Goal: Information Seeking & Learning: Learn about a topic

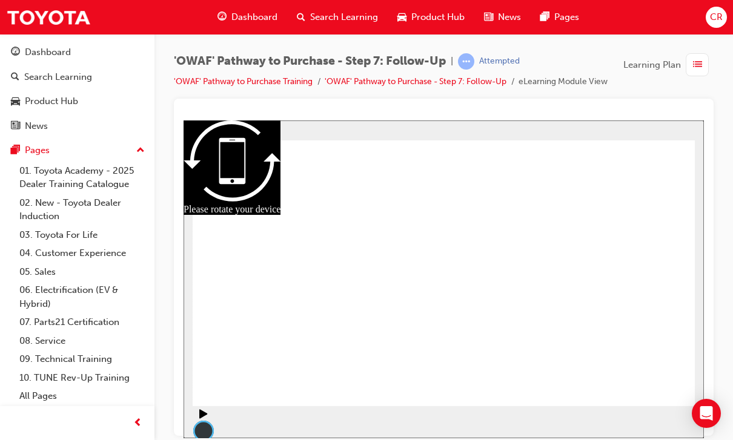
radio input "true"
click at [63, 51] on div "Dashboard" at bounding box center [48, 52] width 46 height 14
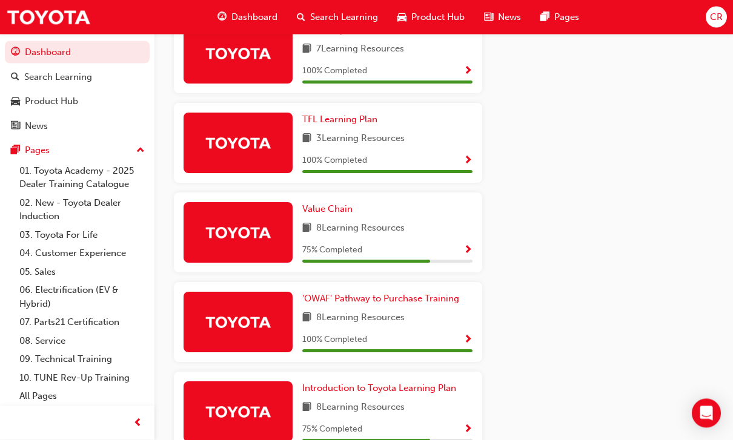
scroll to position [675, 0]
click at [446, 232] on div "Value Chain 8 Learning Resources 75 % Completed" at bounding box center [387, 232] width 170 height 61
click at [456, 230] on div "8 Learning Resources" at bounding box center [387, 228] width 170 height 15
click at [463, 255] on div "75 % Completed" at bounding box center [387, 253] width 170 height 21
click at [349, 206] on span "Value Chain" at bounding box center [327, 208] width 50 height 11
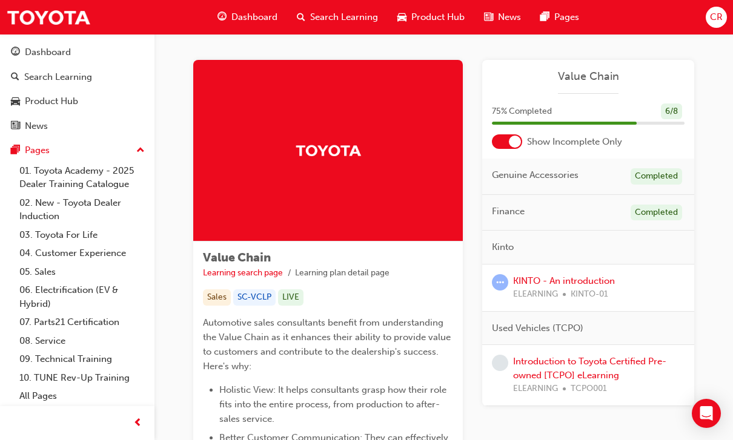
scroll to position [4, 0]
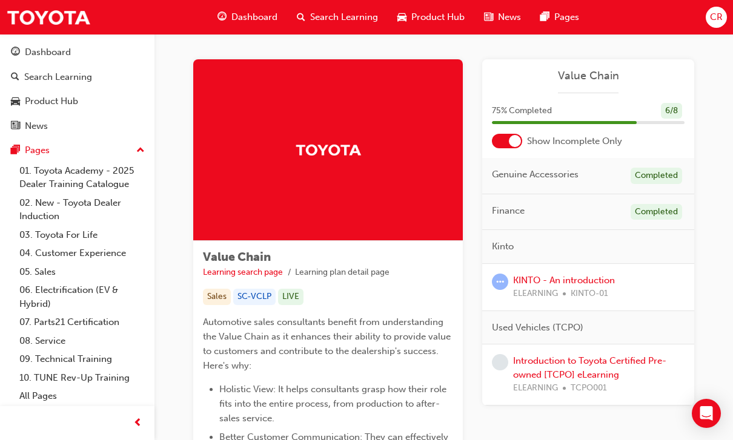
click at [608, 290] on span "KINTO-01" at bounding box center [589, 294] width 38 height 14
click at [524, 283] on link "KINTO - An introduction" at bounding box center [564, 280] width 102 height 11
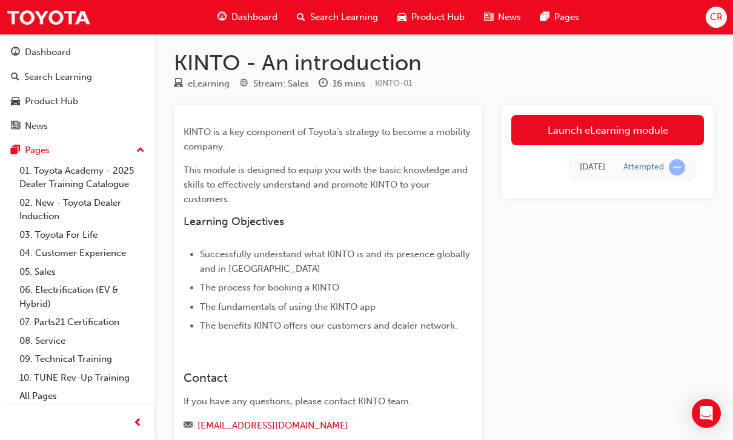
click at [647, 130] on link "Launch eLearning module" at bounding box center [607, 130] width 193 height 30
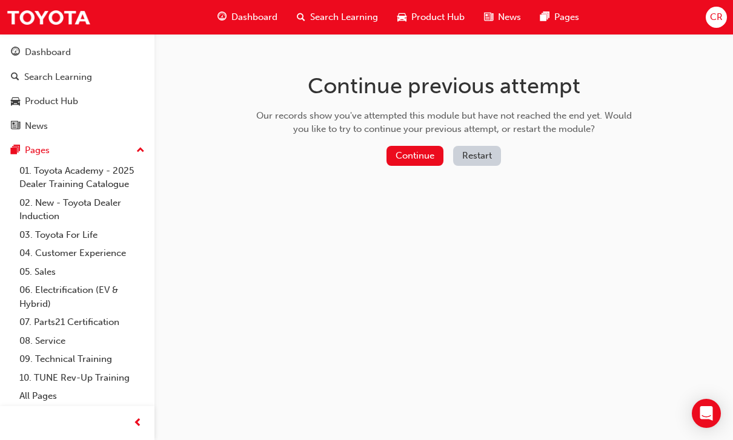
click at [427, 153] on button "Continue" at bounding box center [414, 156] width 57 height 20
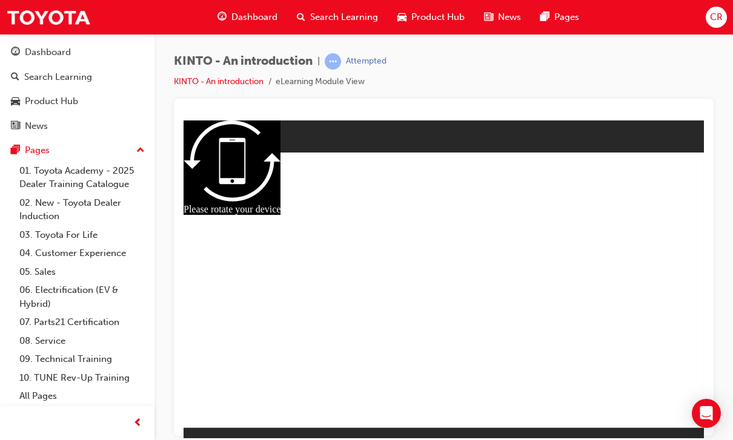
radio input "true"
checkbox input "true"
radio input "true"
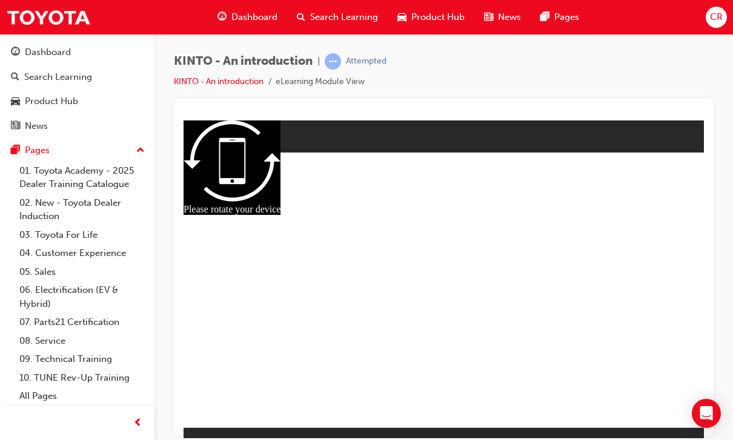
checkbox input "true"
radio input "true"
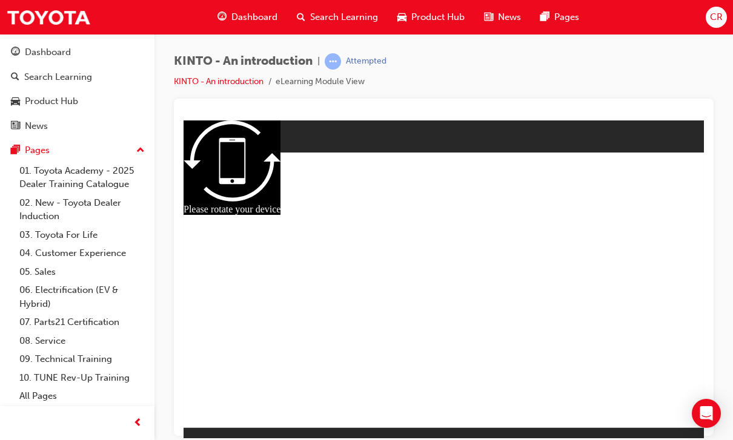
checkbox input "true"
radio input "true"
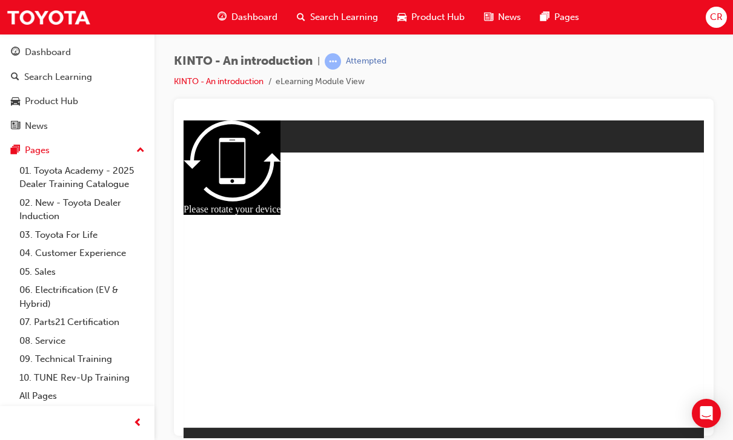
click at [714, 222] on div "KINTO - An introduction | Attempted KINTO - An introduction eLearning Module Vi…" at bounding box center [443, 222] width 578 height 376
checkbox input "true"
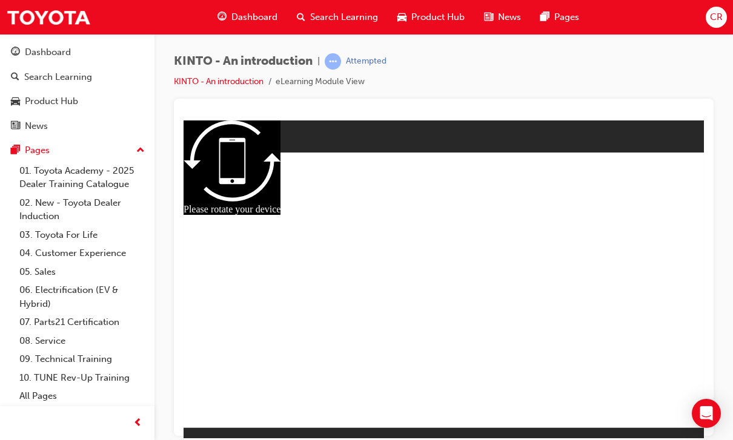
radio input "true"
checkbox input "true"
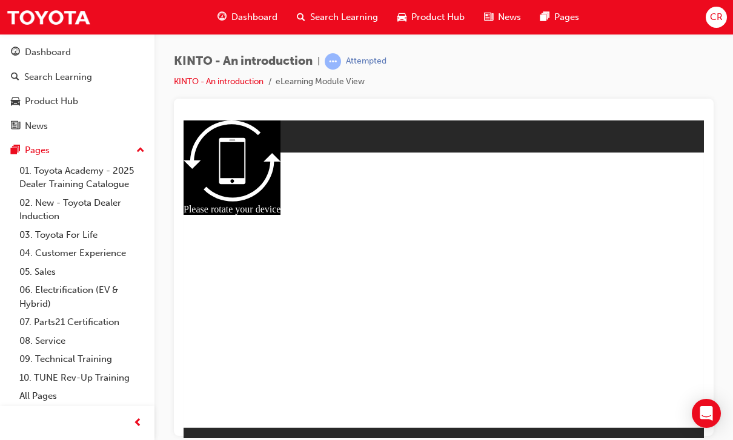
checkbox input "true"
radio input "true"
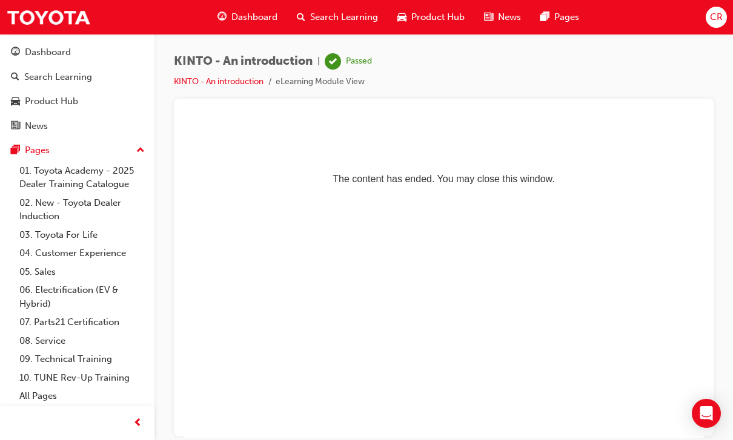
click at [68, 48] on div "Dashboard" at bounding box center [48, 52] width 46 height 14
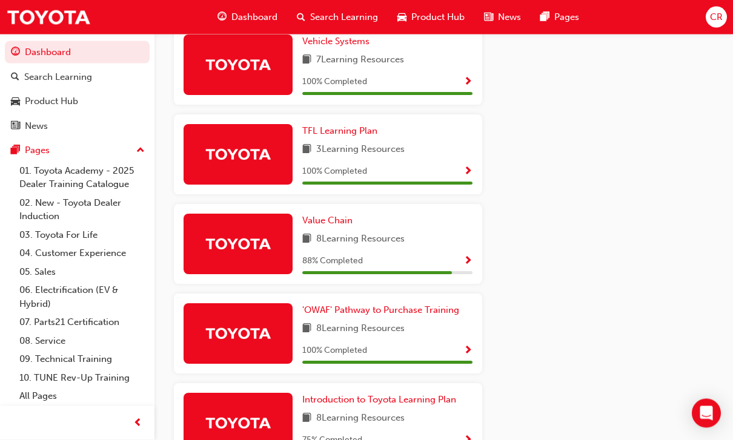
scroll to position [679, 0]
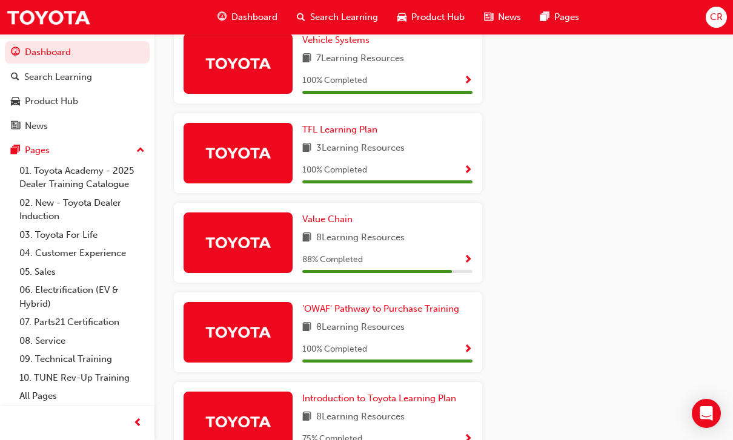
click at [343, 214] on span "Value Chain" at bounding box center [327, 219] width 50 height 11
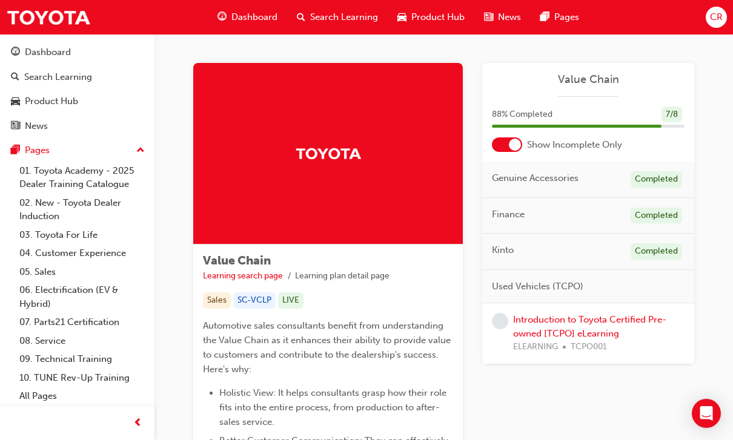
click at [593, 321] on link "Introduction to Toyota Certified Pre-owned [TCPO] eLearning" at bounding box center [589, 326] width 153 height 25
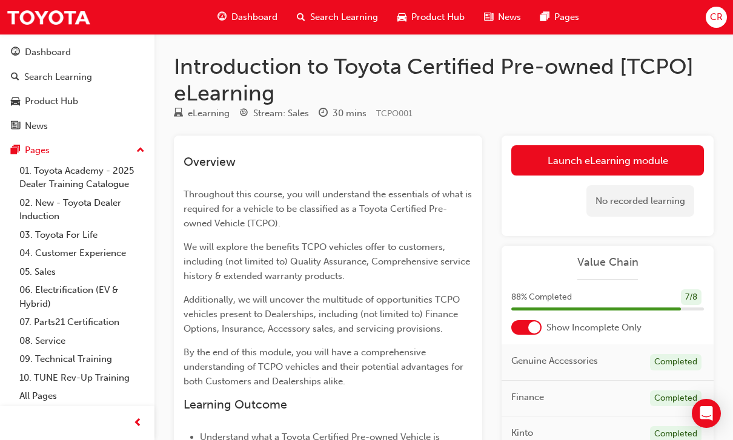
click at [55, 56] on div "Dashboard" at bounding box center [48, 52] width 46 height 14
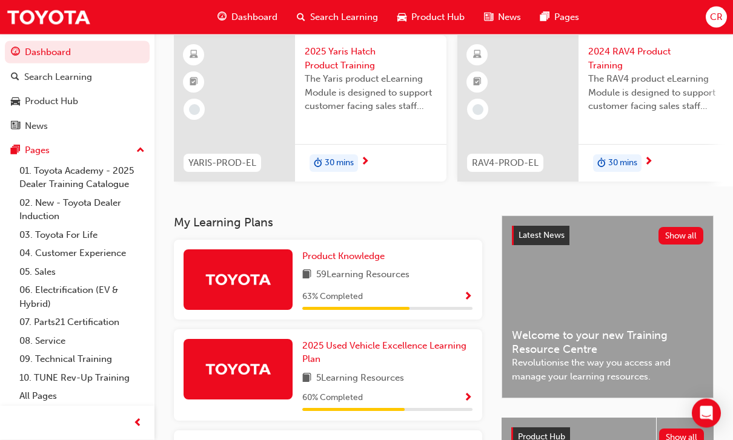
scroll to position [93, 0]
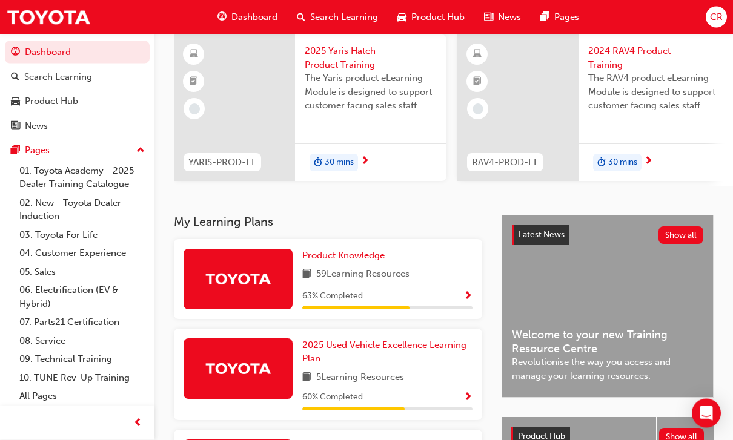
click at [437, 348] on link "2025 Used Vehicle Excellence Learning Plan" at bounding box center [387, 352] width 170 height 27
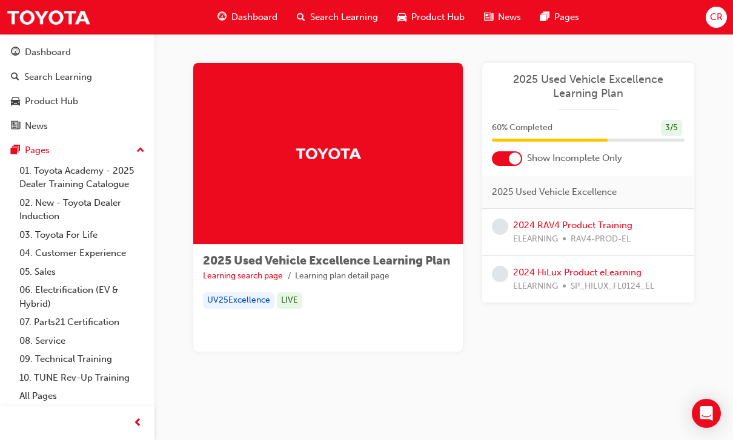
click at [51, 53] on div "Dashboard" at bounding box center [48, 52] width 46 height 14
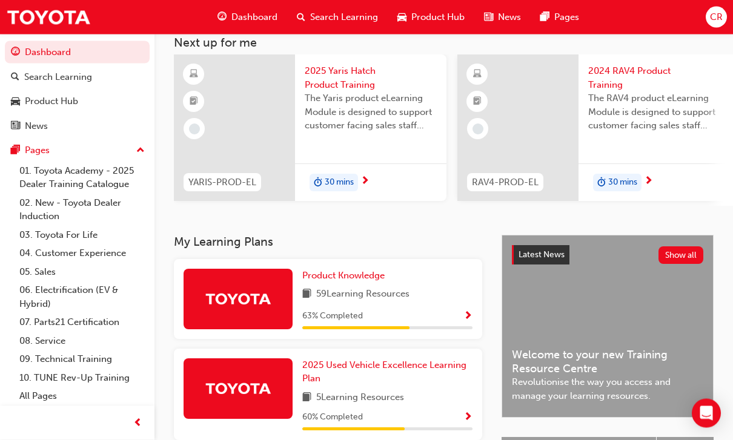
scroll to position [73, 0]
click at [364, 275] on span "Product Knowledge" at bounding box center [343, 275] width 82 height 11
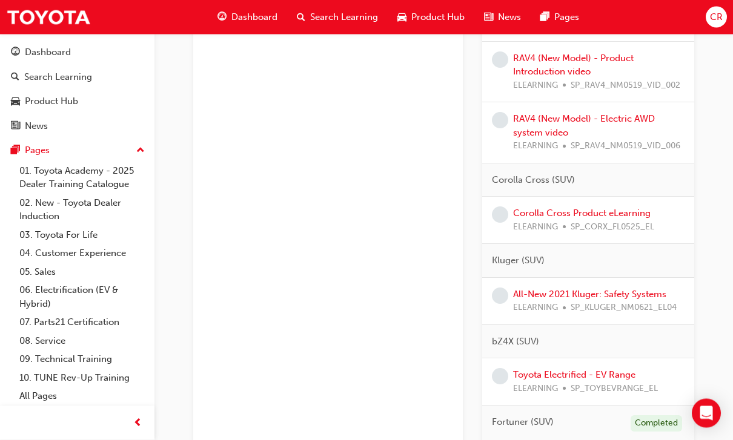
scroll to position [555, 0]
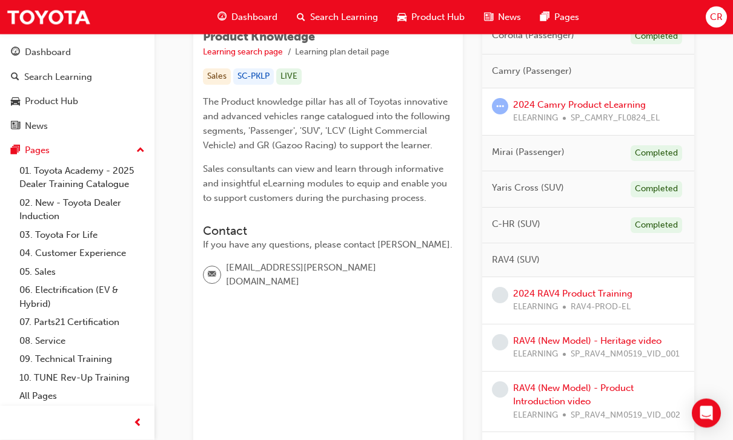
click at [59, 53] on div "Dashboard" at bounding box center [48, 52] width 46 height 14
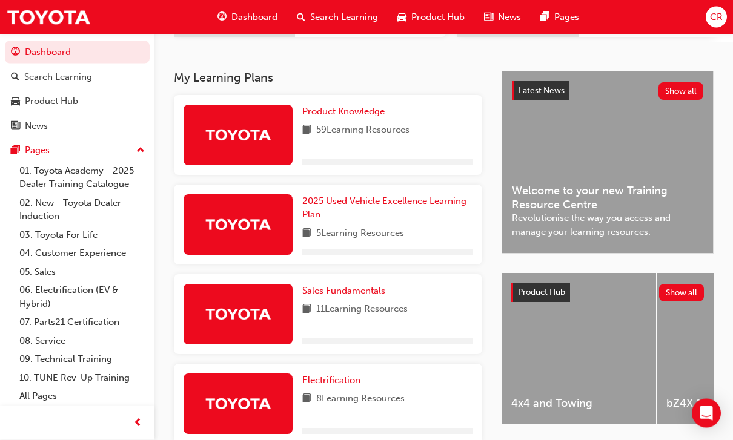
scroll to position [237, 0]
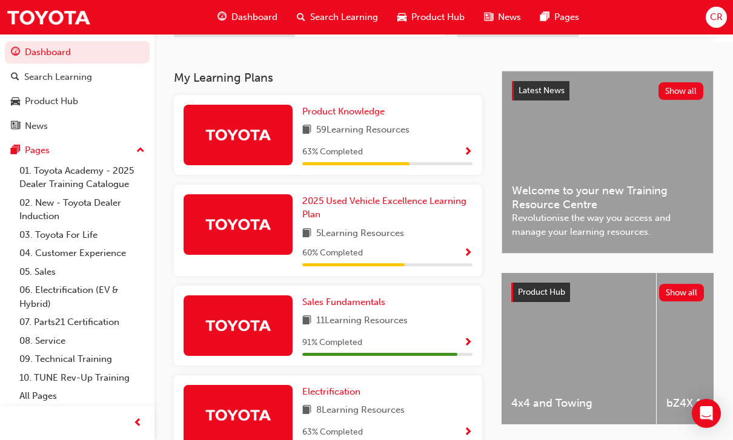
click at [374, 286] on div "Sales Fundamentals 11 Learning Resources 91 % Completed" at bounding box center [328, 326] width 308 height 80
click at [368, 304] on link "Sales Fundamentals" at bounding box center [346, 302] width 88 height 14
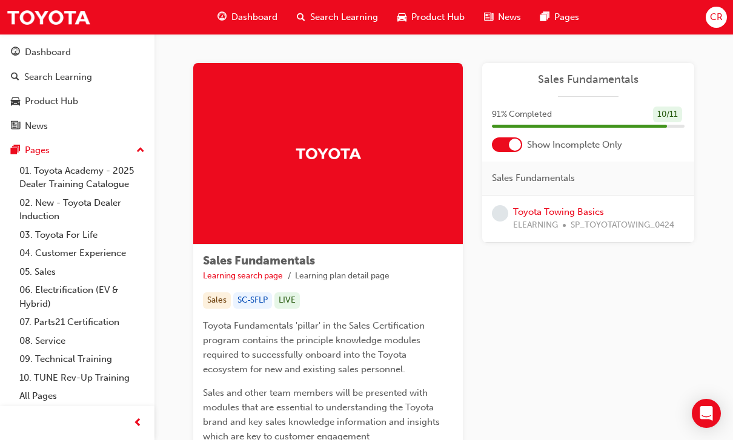
click at [581, 214] on link "Toyota Towing Basics" at bounding box center [558, 211] width 91 height 11
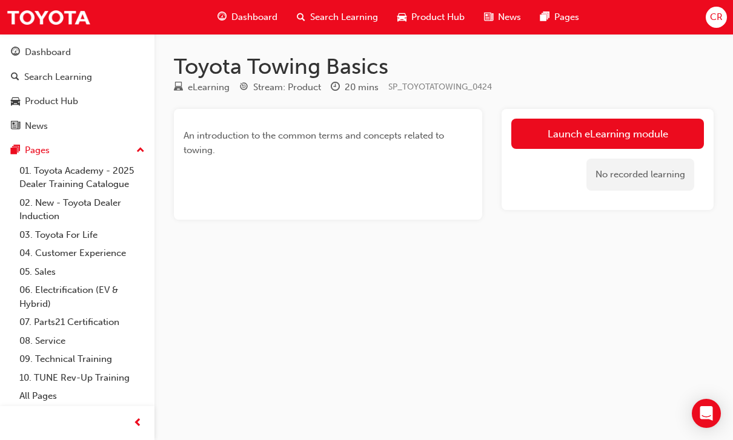
click at [615, 132] on link "Launch eLearning module" at bounding box center [607, 134] width 193 height 30
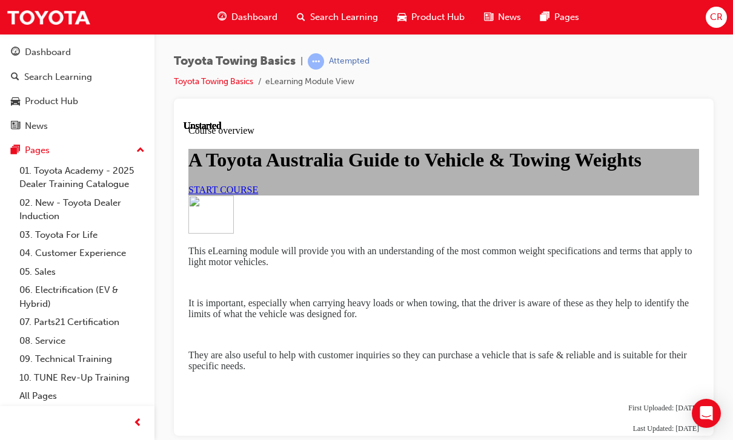
click at [258, 194] on link "START COURSE" at bounding box center [223, 189] width 70 height 10
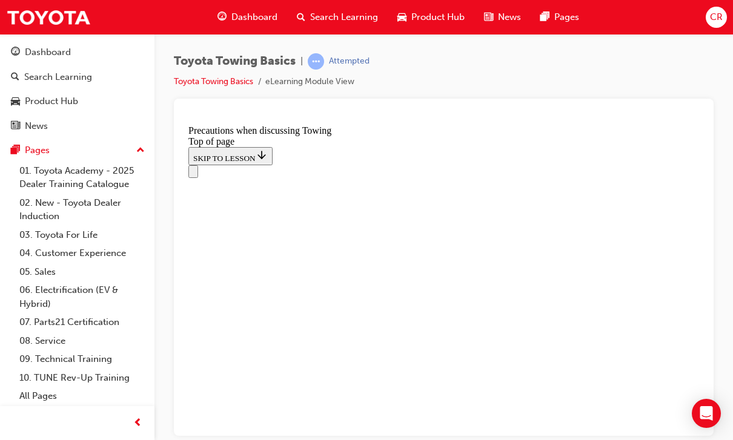
scroll to position [848, 0]
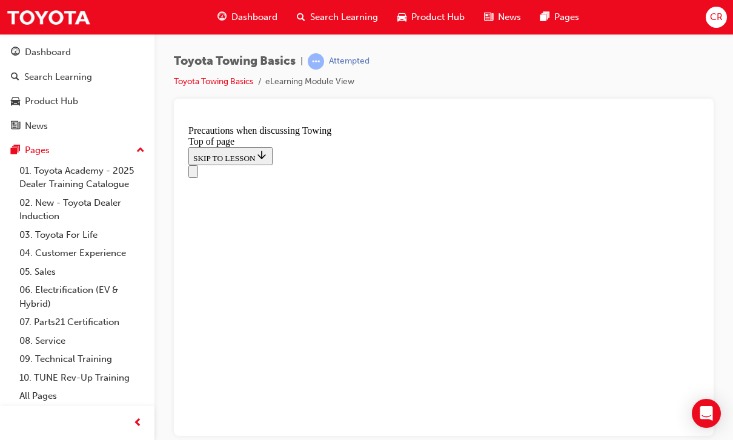
scroll to position [994, 0]
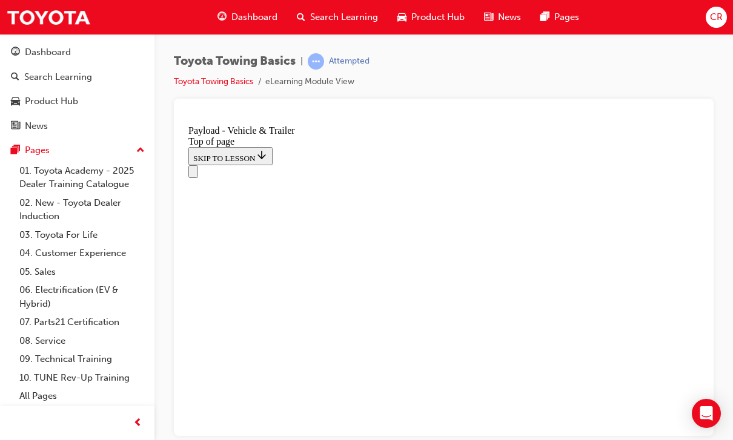
scroll to position [38, 0]
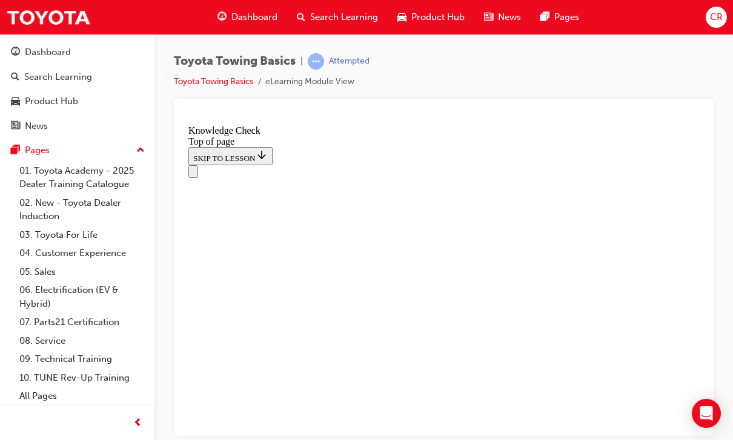
scroll to position [340, 0]
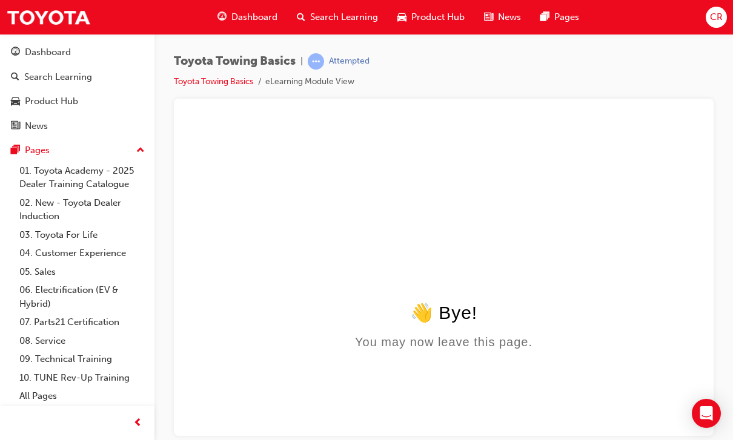
scroll to position [0, 0]
click at [49, 53] on div "Dashboard" at bounding box center [48, 52] width 46 height 14
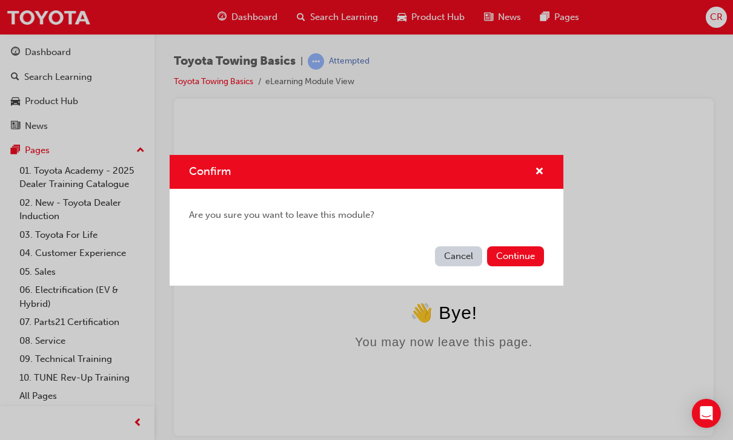
click at [460, 254] on button "Cancel" at bounding box center [458, 256] width 47 height 20
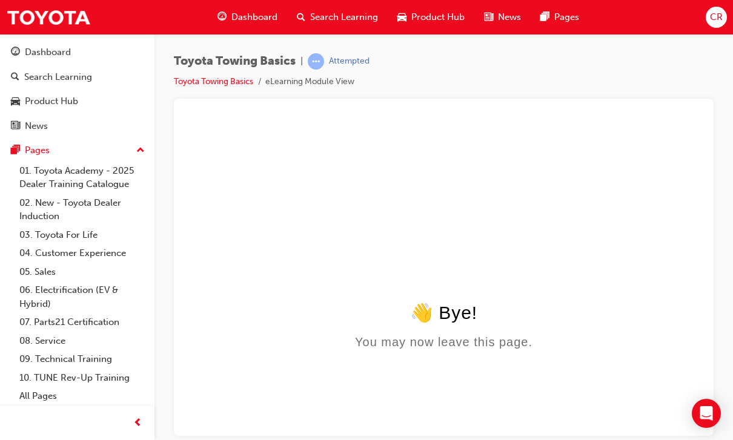
click at [49, 47] on div "Dashboard" at bounding box center [48, 52] width 46 height 14
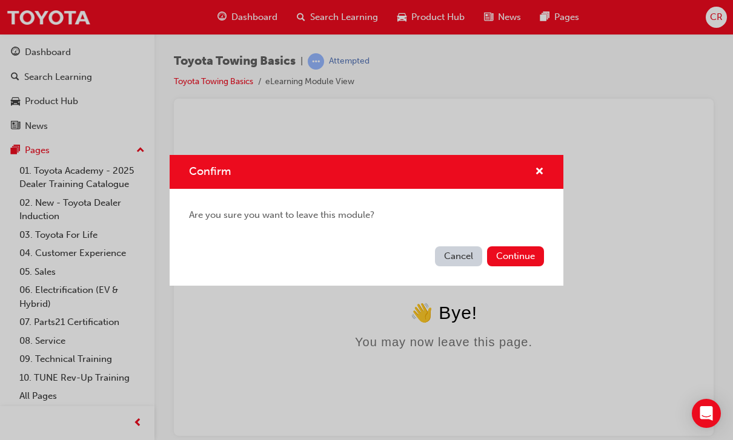
click at [514, 257] on button "Continue" at bounding box center [515, 256] width 57 height 20
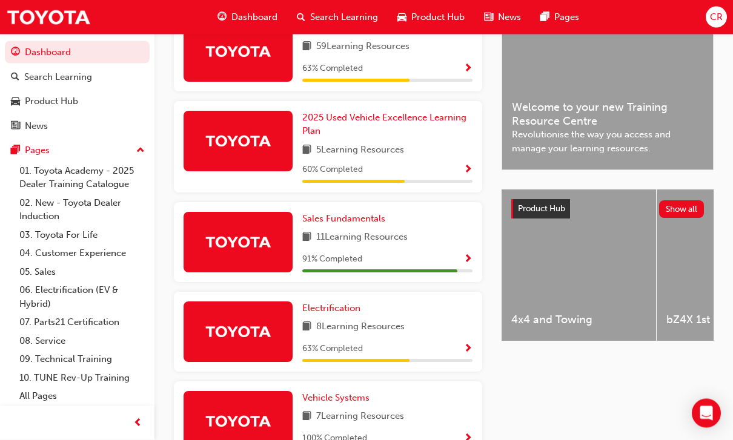
scroll to position [322, 0]
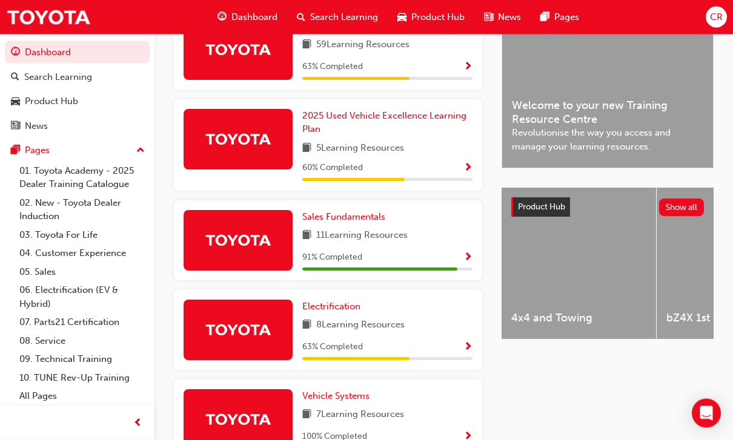
click at [379, 212] on span "Sales Fundamentals" at bounding box center [343, 217] width 83 height 11
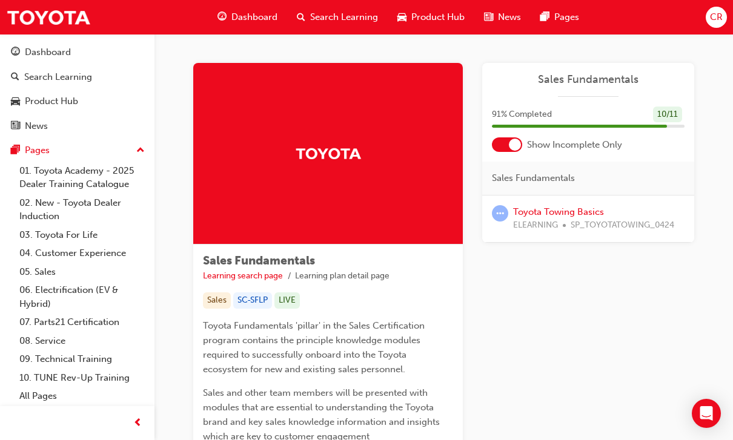
click at [567, 213] on link "Toyota Towing Basics" at bounding box center [558, 211] width 91 height 11
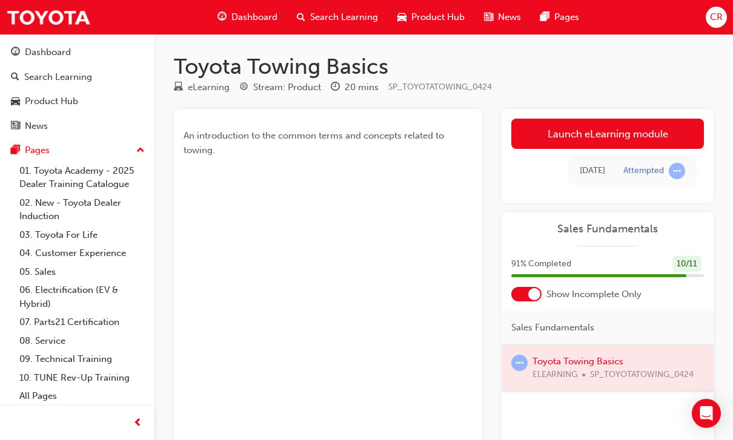
click at [647, 134] on link "Launch eLearning module" at bounding box center [607, 134] width 193 height 30
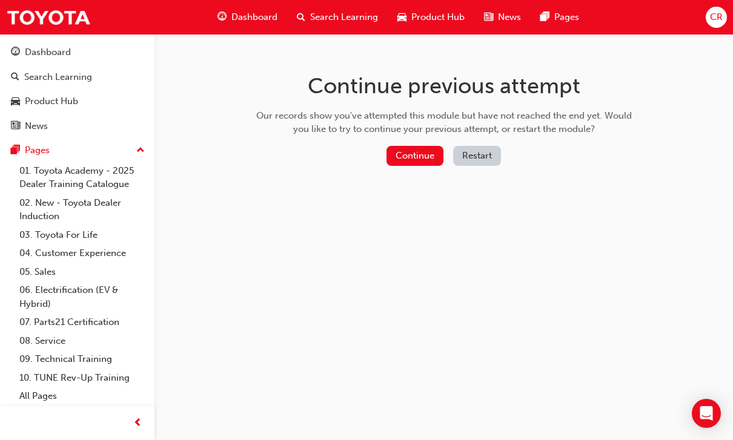
click at [420, 160] on button "Continue" at bounding box center [414, 156] width 57 height 20
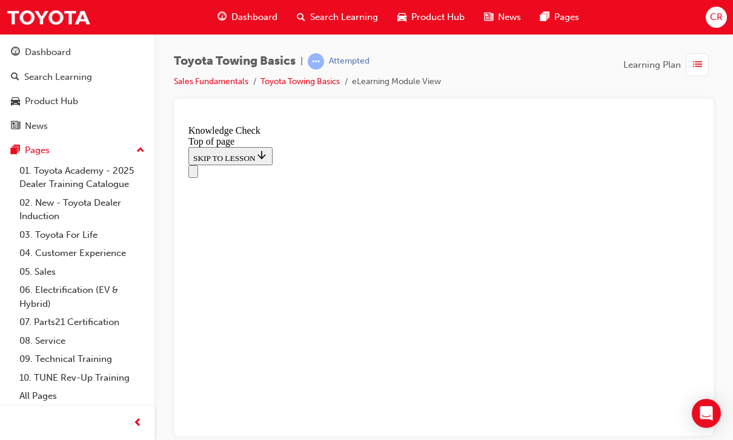
scroll to position [340, 0]
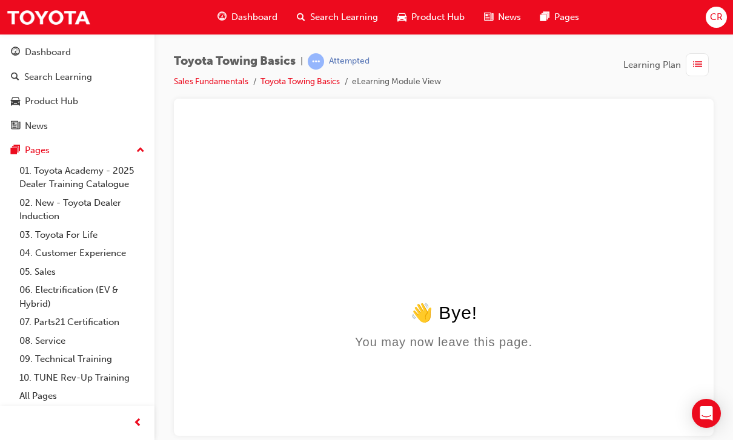
scroll to position [0, 0]
click at [61, 47] on div "Dashboard" at bounding box center [48, 52] width 46 height 14
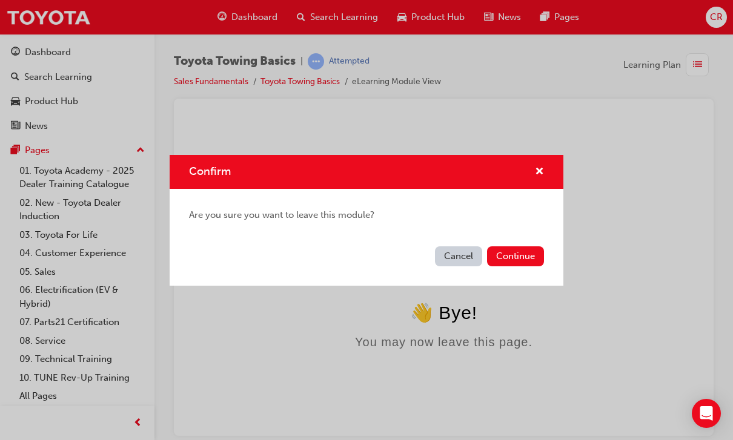
click at [459, 260] on button "Cancel" at bounding box center [458, 256] width 47 height 20
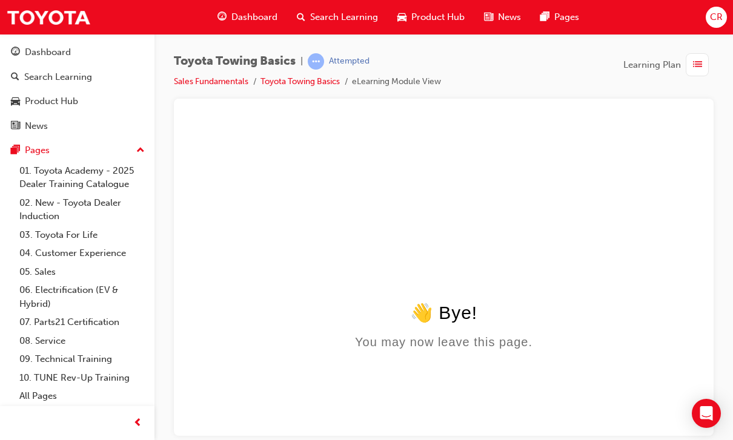
click at [65, 50] on div "Dashboard" at bounding box center [48, 52] width 46 height 14
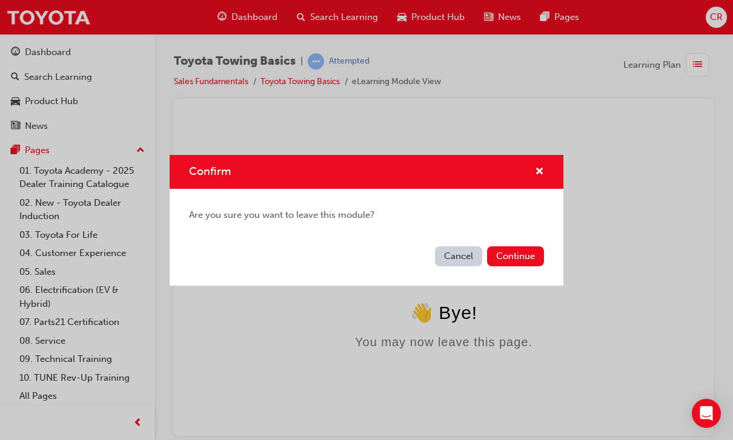
click at [522, 253] on button "Continue" at bounding box center [515, 256] width 57 height 20
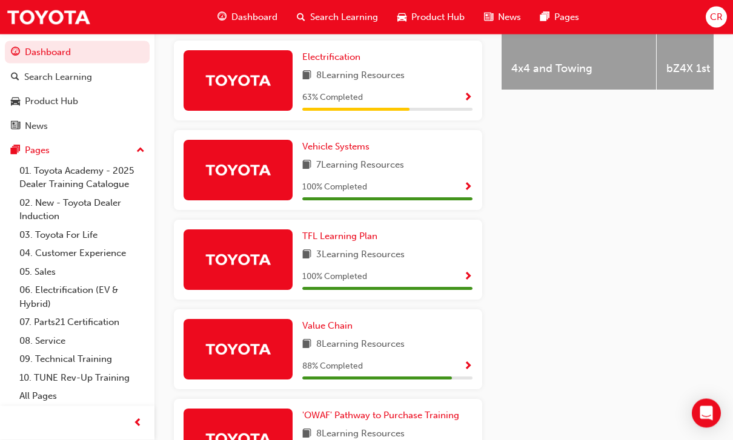
scroll to position [572, 0]
click at [330, 323] on span "Value Chain" at bounding box center [327, 325] width 50 height 11
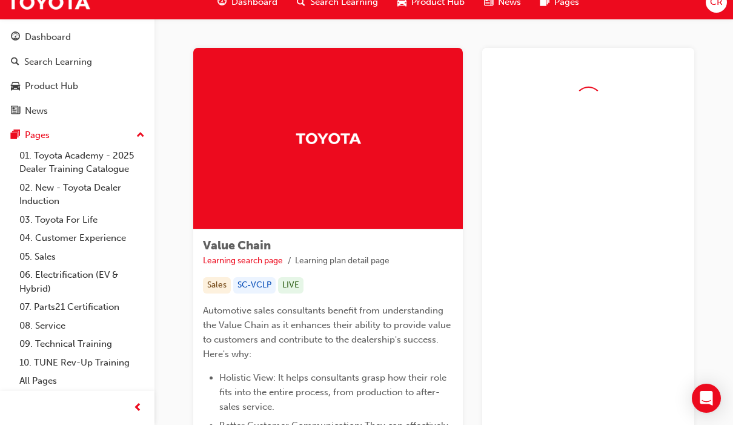
scroll to position [15, 0]
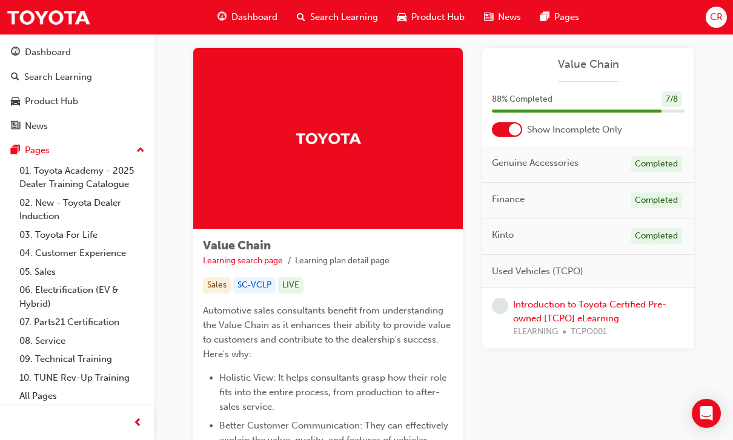
click at [617, 313] on link "Introduction to Toyota Certified Pre-owned [TCPO] eLearning" at bounding box center [589, 311] width 153 height 25
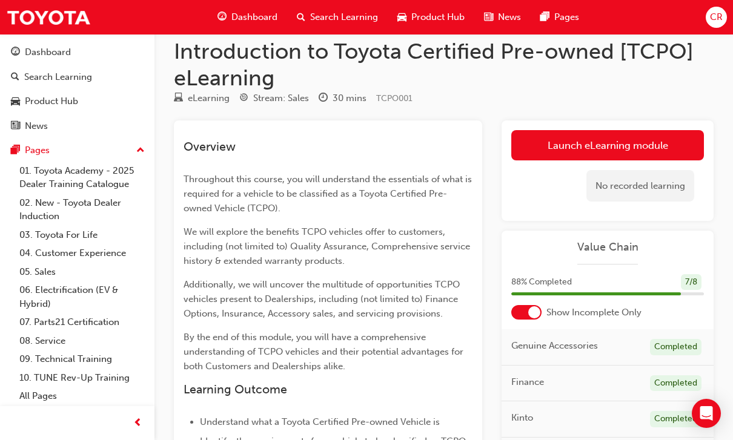
click at [613, 147] on link "Launch eLearning module" at bounding box center [607, 145] width 193 height 30
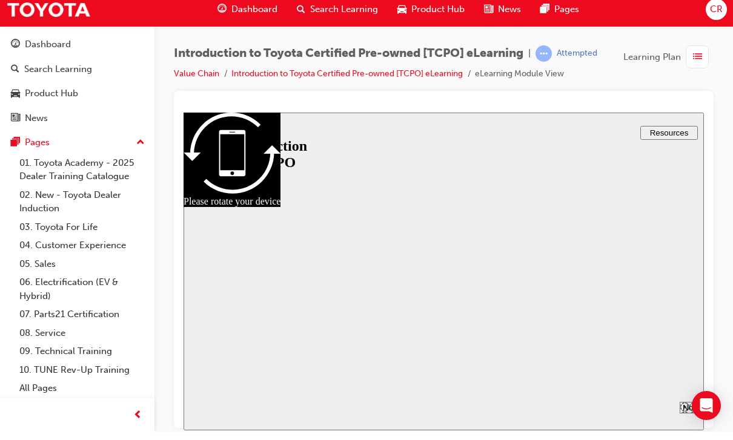
click at [454, 268] on div at bounding box center [443, 270] width 425 height 239
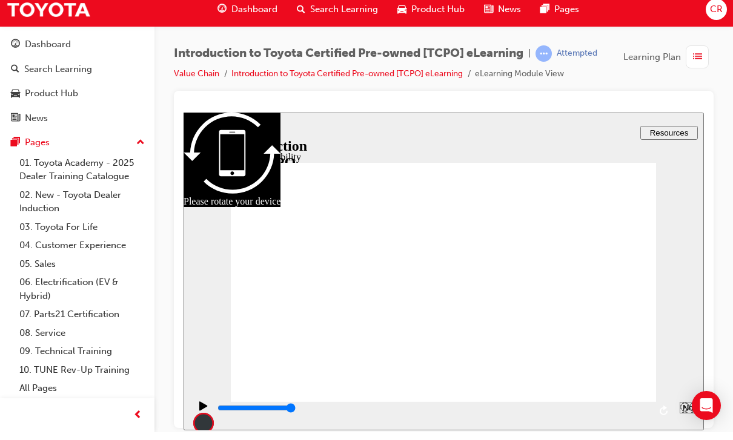
click at [463, 112] on div at bounding box center [443, 112] width 520 height 0
type input "7700"
radio input "true"
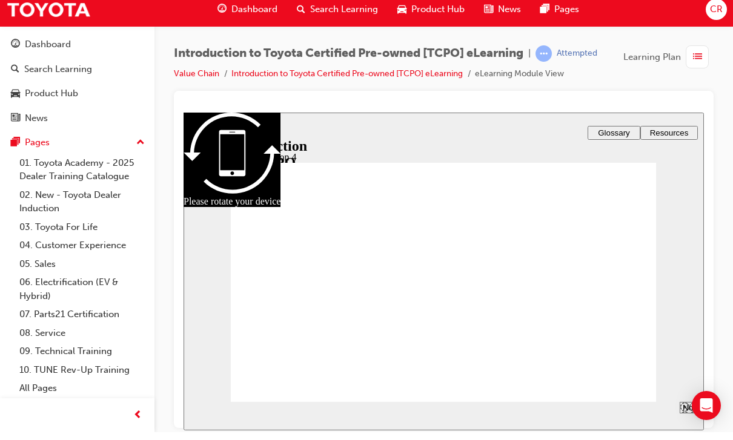
radio input "true"
type input "9300"
click at [62, 45] on div "Dashboard" at bounding box center [48, 52] width 46 height 14
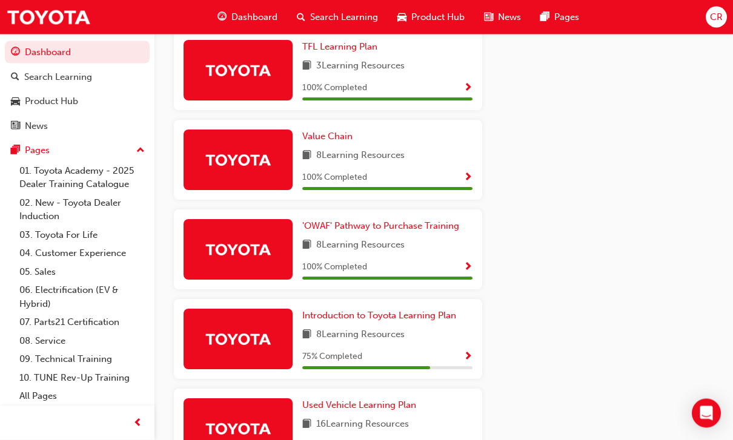
scroll to position [748, 0]
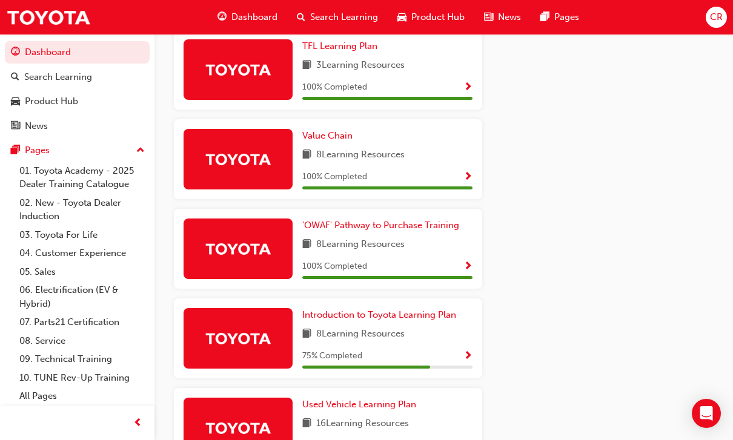
click at [430, 317] on span "Introduction to Toyota Learning Plan" at bounding box center [379, 314] width 154 height 11
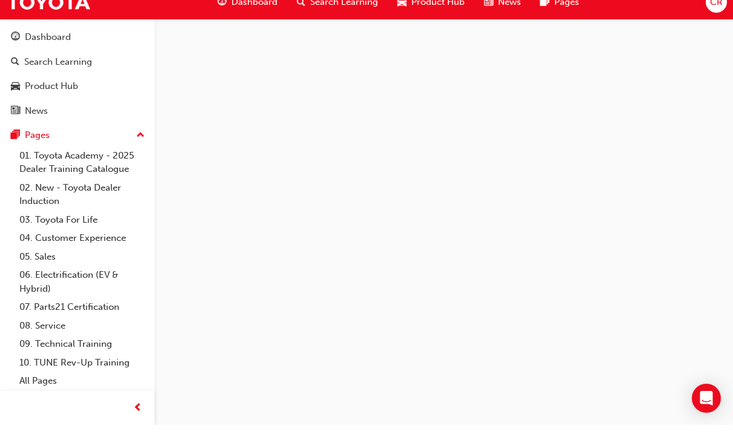
scroll to position [15, 0]
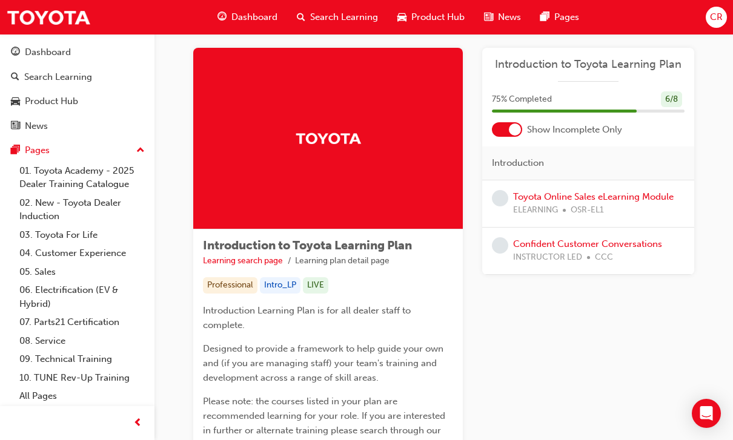
click at [628, 200] on link "Toyota Online Sales eLearning Module" at bounding box center [593, 196] width 160 height 11
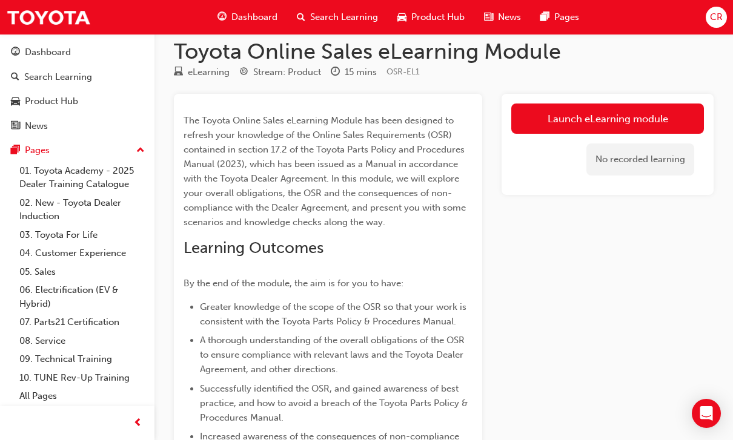
click at [631, 113] on link "Launch eLearning module" at bounding box center [607, 119] width 193 height 30
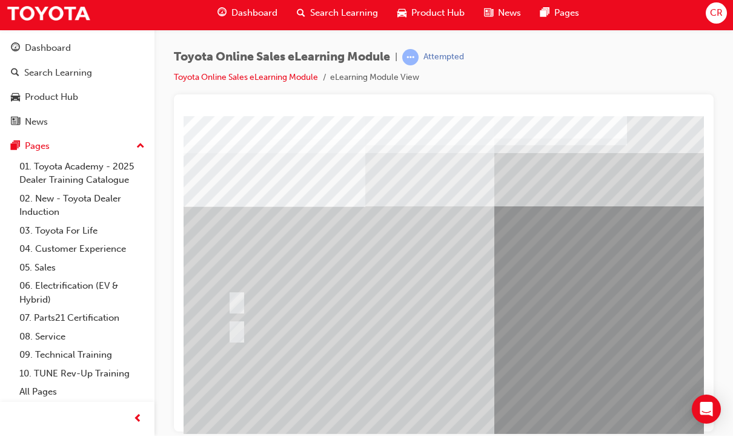
radio input "true"
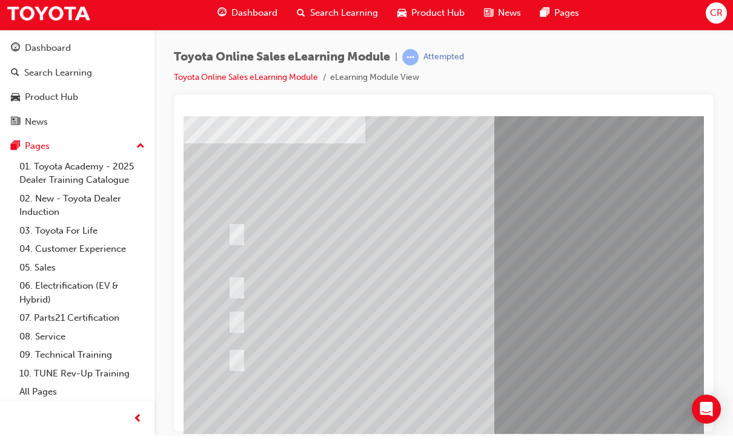
radio input "true"
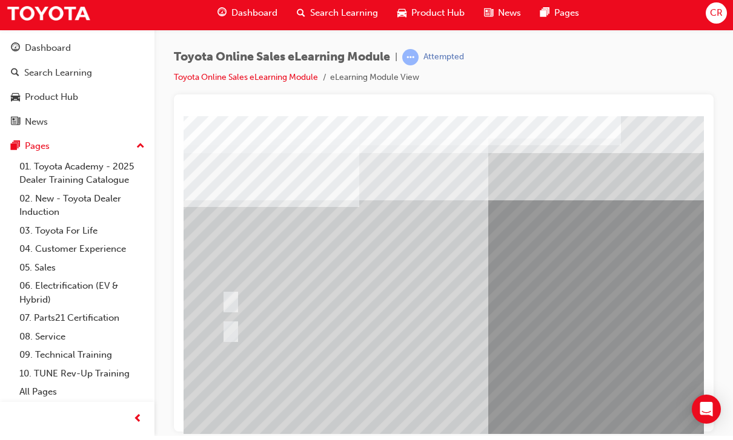
radio input "true"
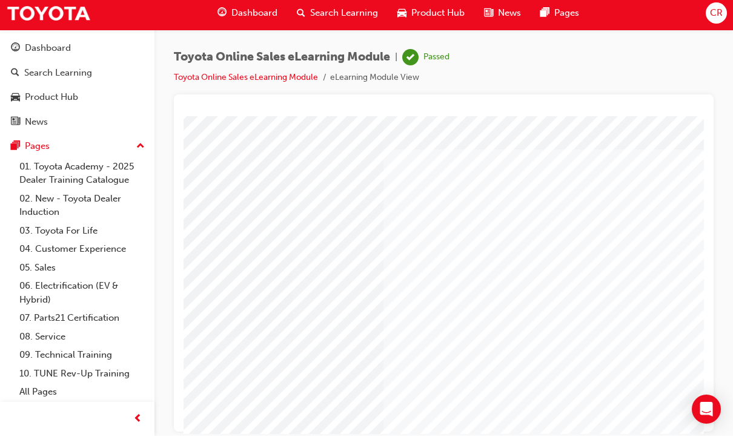
click at [63, 48] on div "Dashboard" at bounding box center [48, 52] width 46 height 14
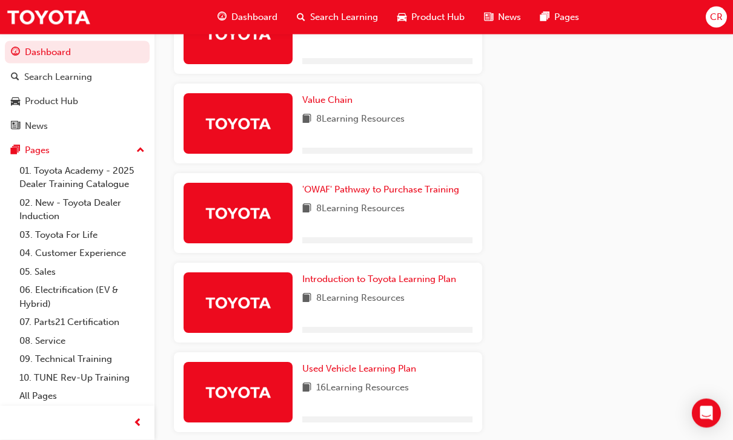
scroll to position [799, 0]
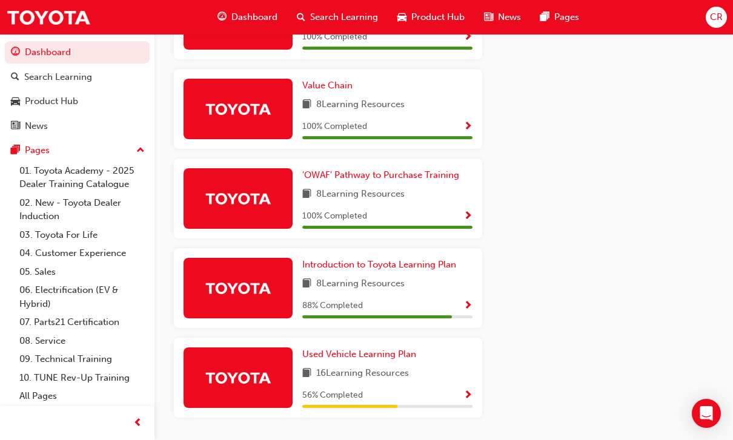
click at [440, 262] on span "Introduction to Toyota Learning Plan" at bounding box center [379, 264] width 154 height 11
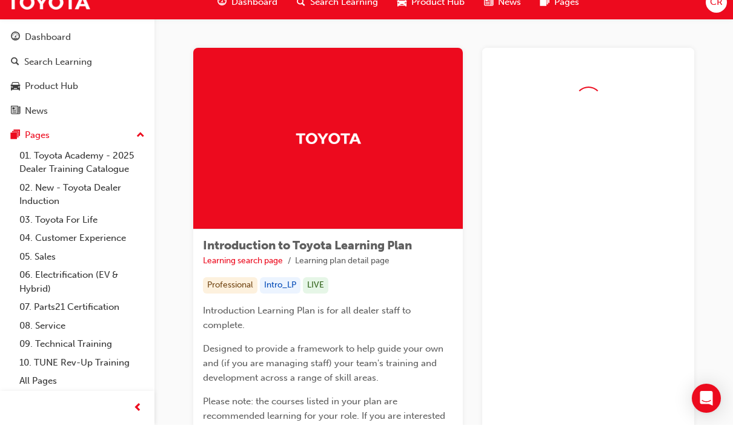
scroll to position [15, 0]
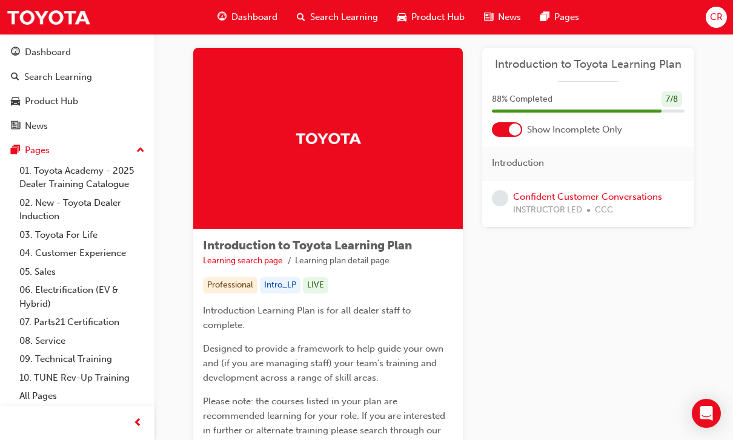
click at [548, 199] on link "Confident Customer Conversations" at bounding box center [587, 196] width 149 height 11
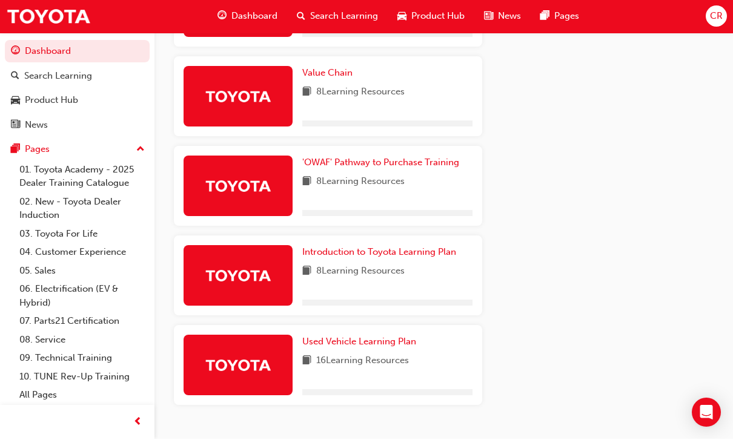
scroll to position [799, 0]
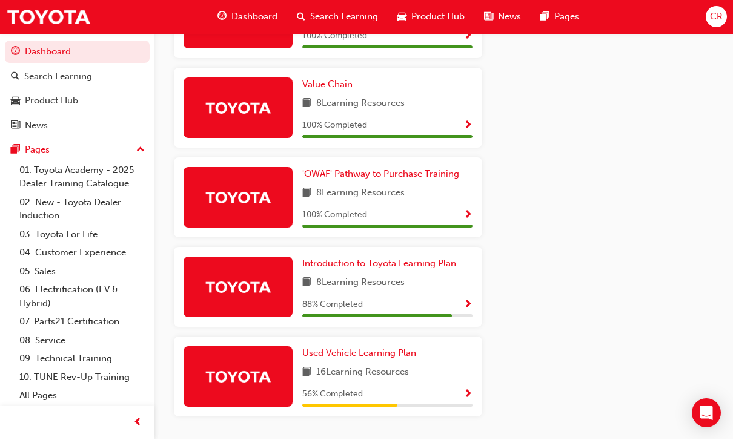
click at [398, 348] on span "Used Vehicle Learning Plan" at bounding box center [359, 353] width 114 height 11
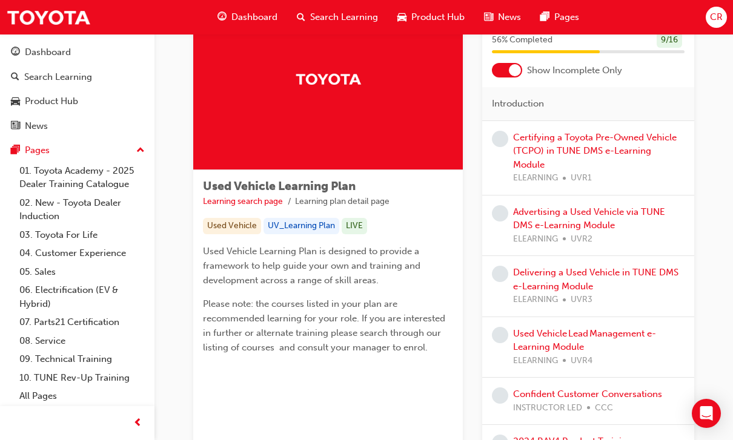
scroll to position [73, 0]
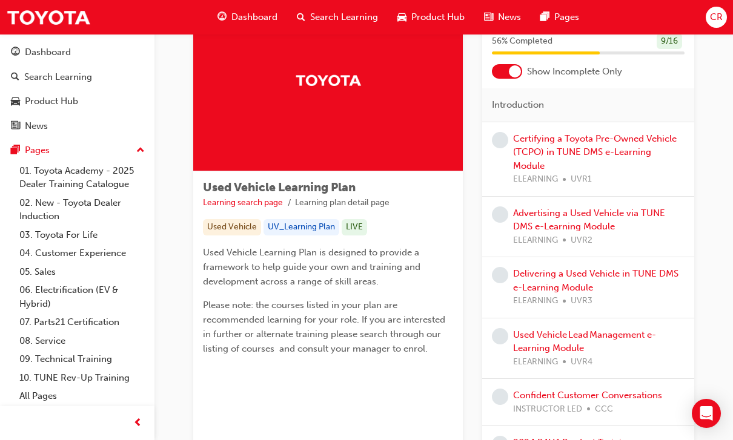
click at [641, 145] on link "Certifying a Toyota Pre-Owned Vehicle (TCPO) in TUNE DMS e-Learning Module" at bounding box center [594, 152] width 163 height 38
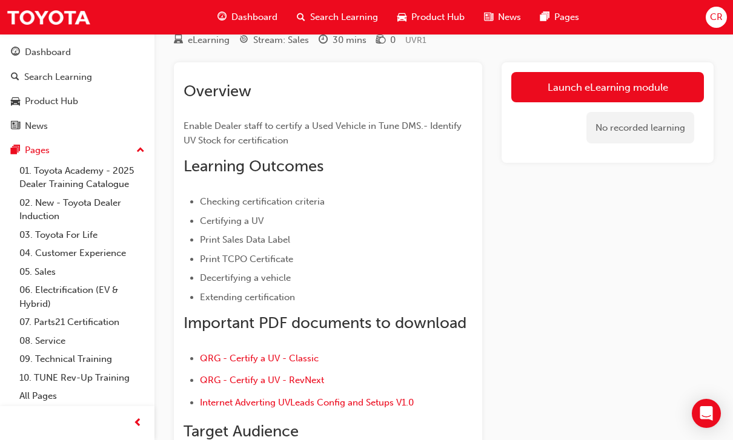
click at [654, 84] on link "Launch eLearning module" at bounding box center [607, 87] width 193 height 30
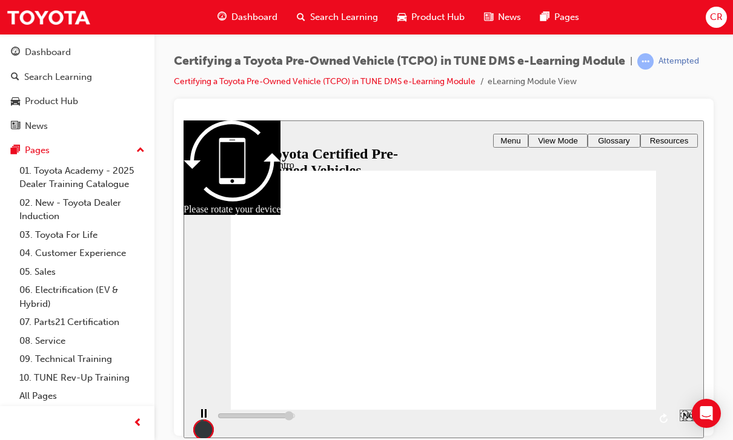
type input "7600"
radio input "true"
type input "5000"
checkbox input "true"
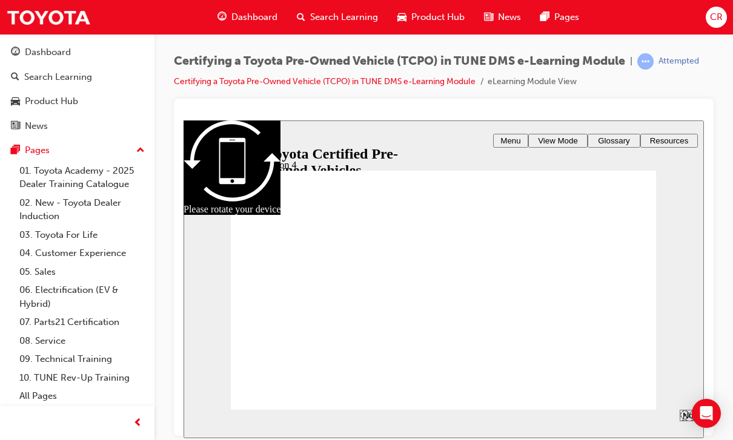
radio input "true"
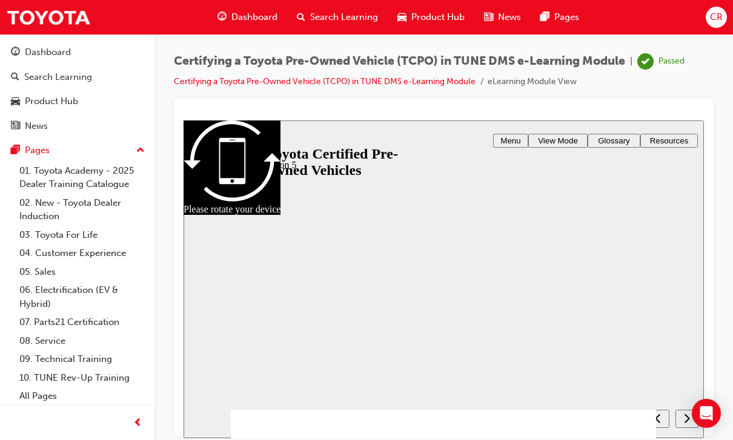
type input "4000"
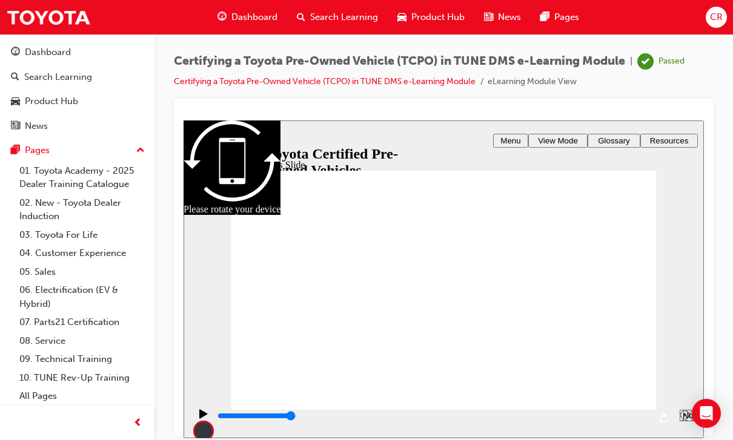
click at [53, 46] on div "Dashboard" at bounding box center [48, 52] width 46 height 14
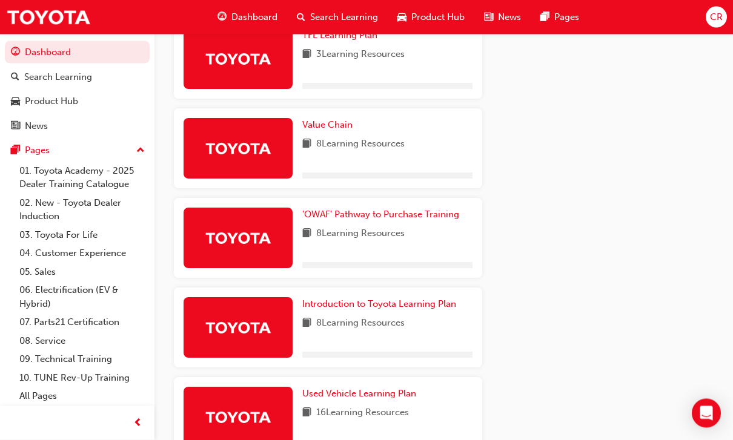
scroll to position [799, 0]
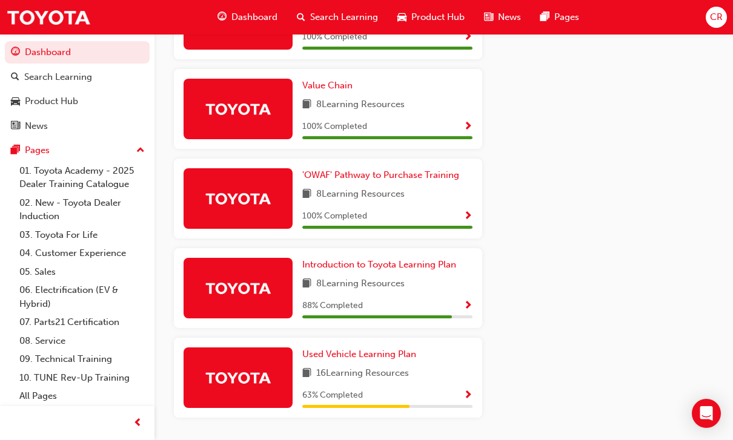
click at [406, 354] on span "Used Vehicle Learning Plan" at bounding box center [359, 354] width 114 height 11
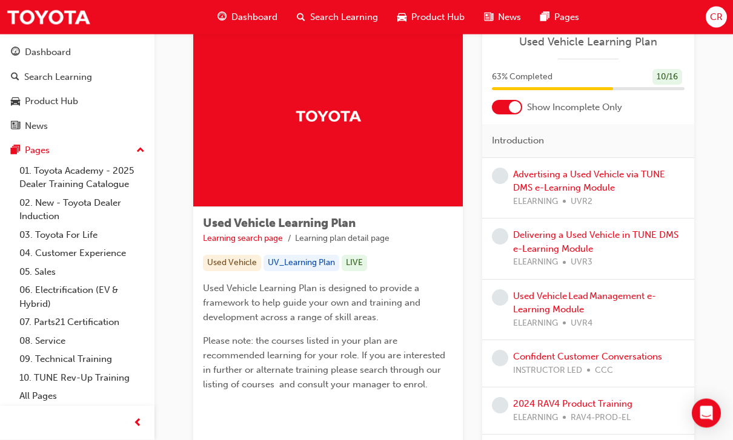
scroll to position [51, 0]
